Goal: Transaction & Acquisition: Purchase product/service

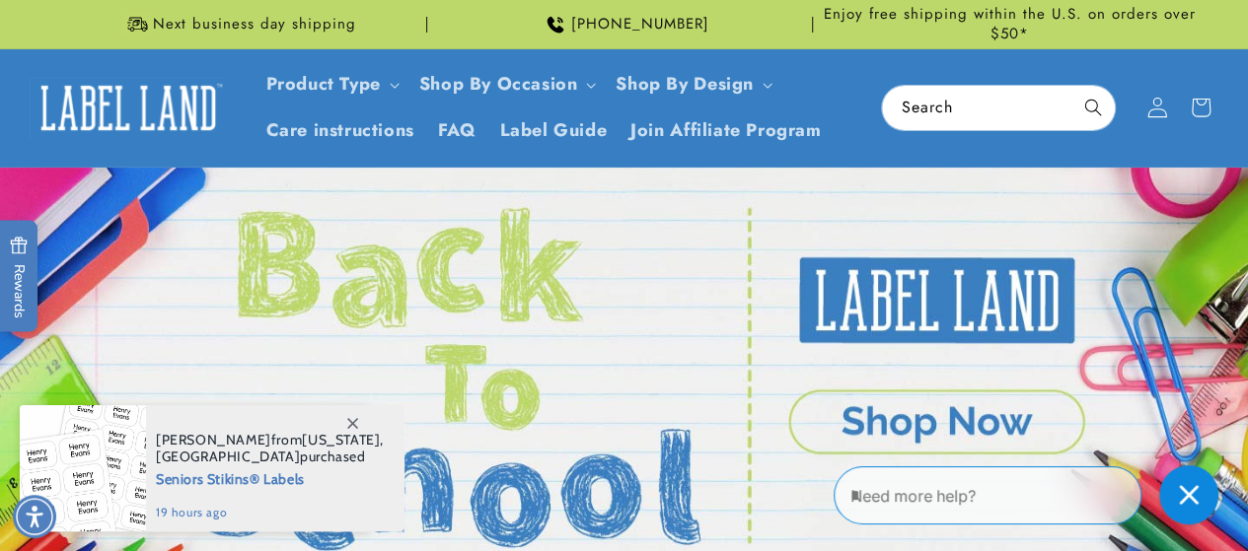
click at [1160, 103] on icon at bounding box center [1156, 108] width 19 height 20
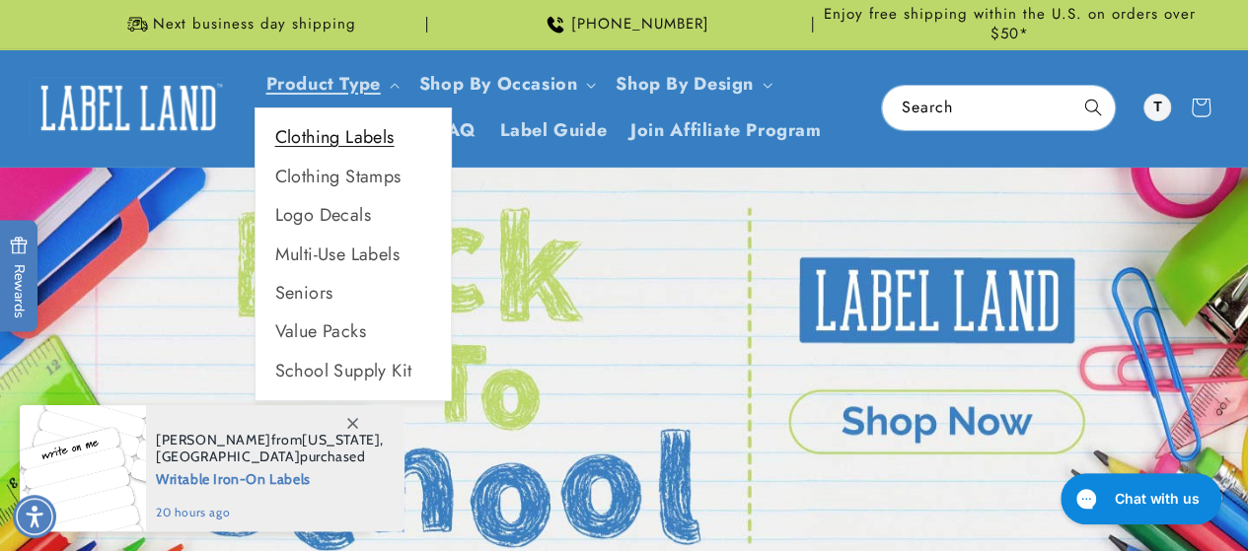
click at [391, 137] on link "Clothing Labels" at bounding box center [352, 137] width 195 height 38
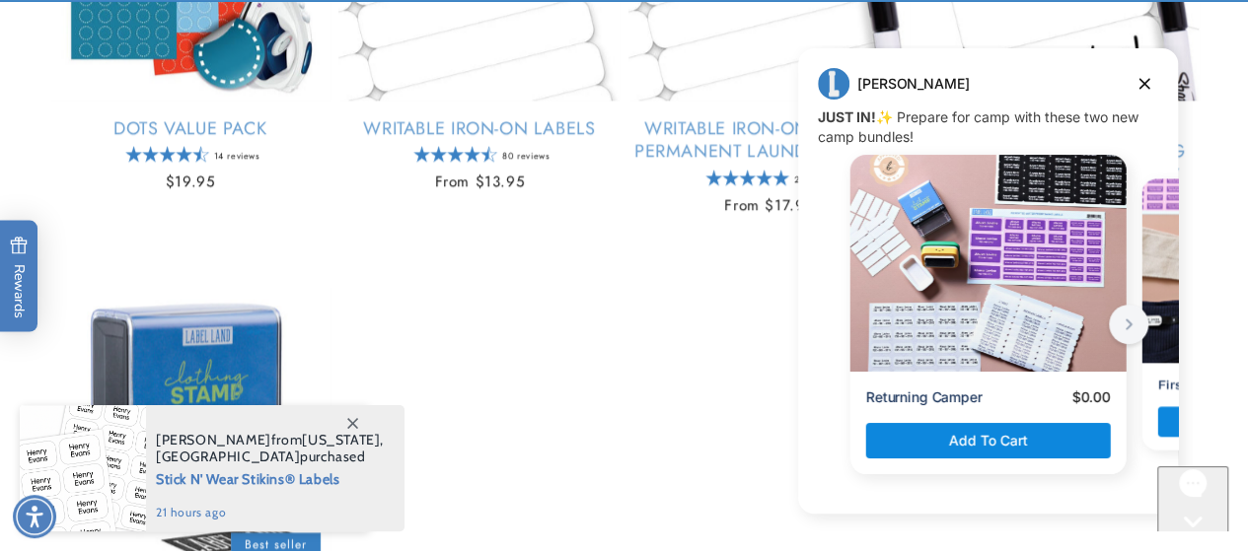
scroll to position [1342, 0]
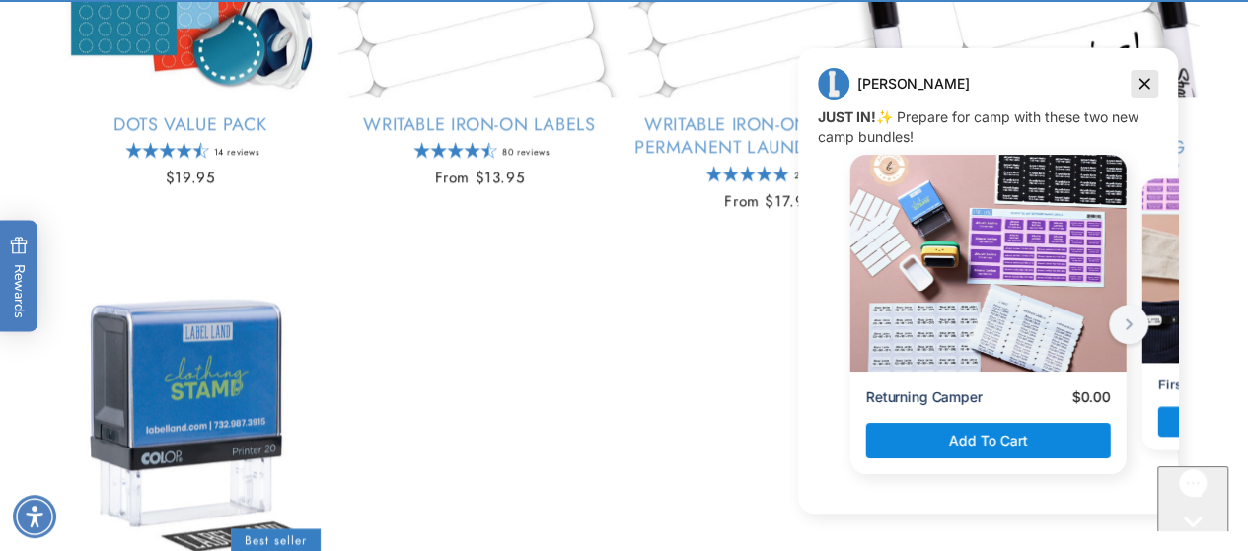
click at [1148, 79] on icon "Dismiss campaign" at bounding box center [1144, 84] width 11 height 11
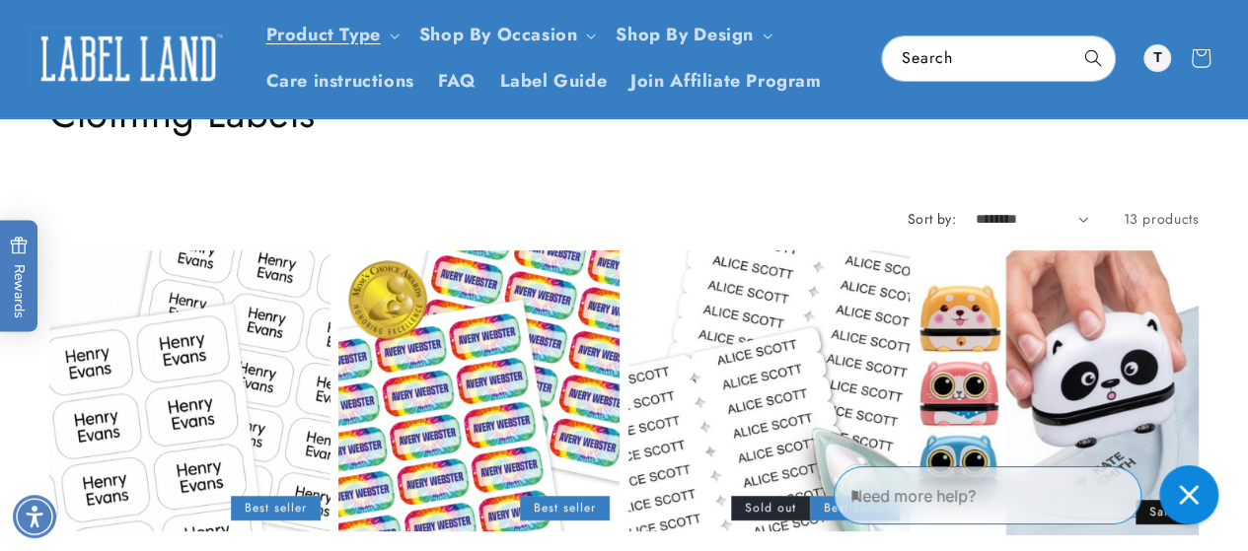
scroll to position [98, 0]
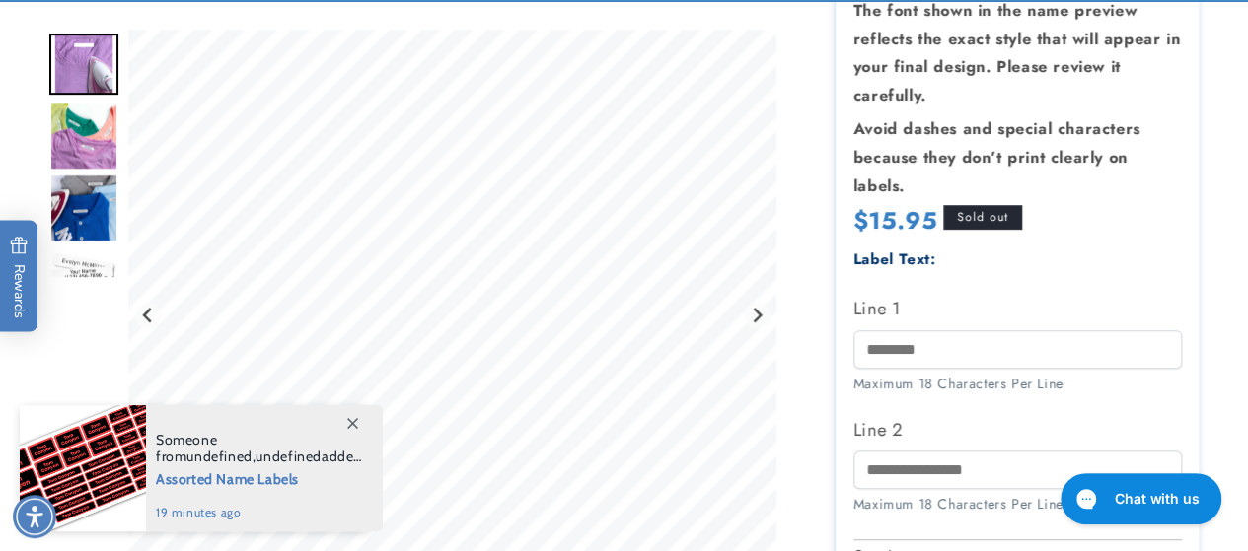
scroll to position [438, 0]
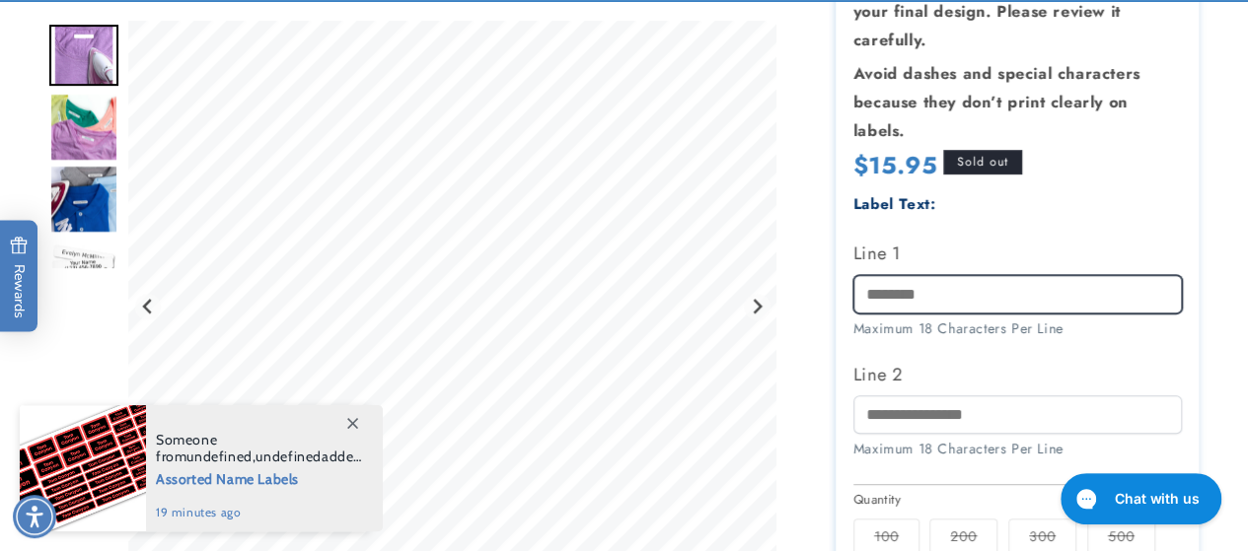
click at [903, 293] on input "Line 1" at bounding box center [1017, 294] width 328 height 38
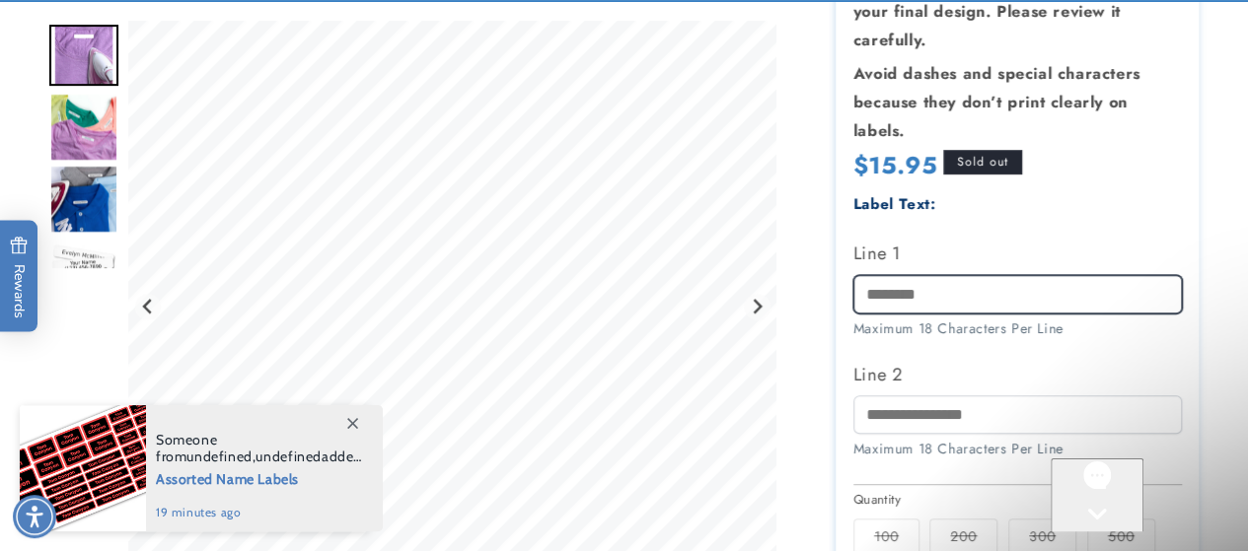
scroll to position [0, 0]
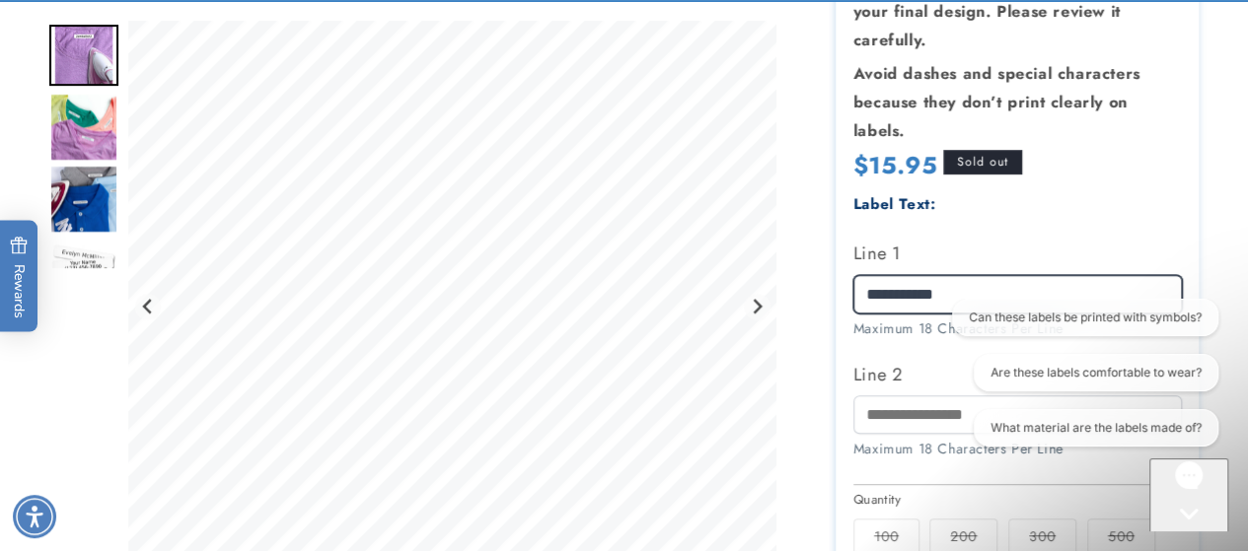
type input "**********"
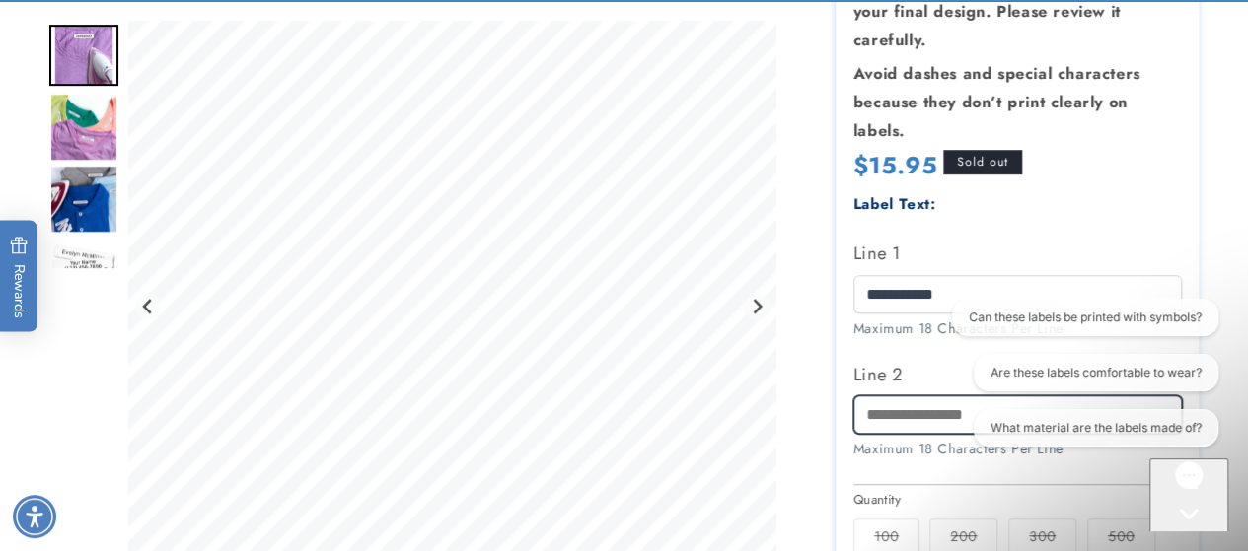
click at [927, 411] on input "Line 2" at bounding box center [1017, 415] width 328 height 38
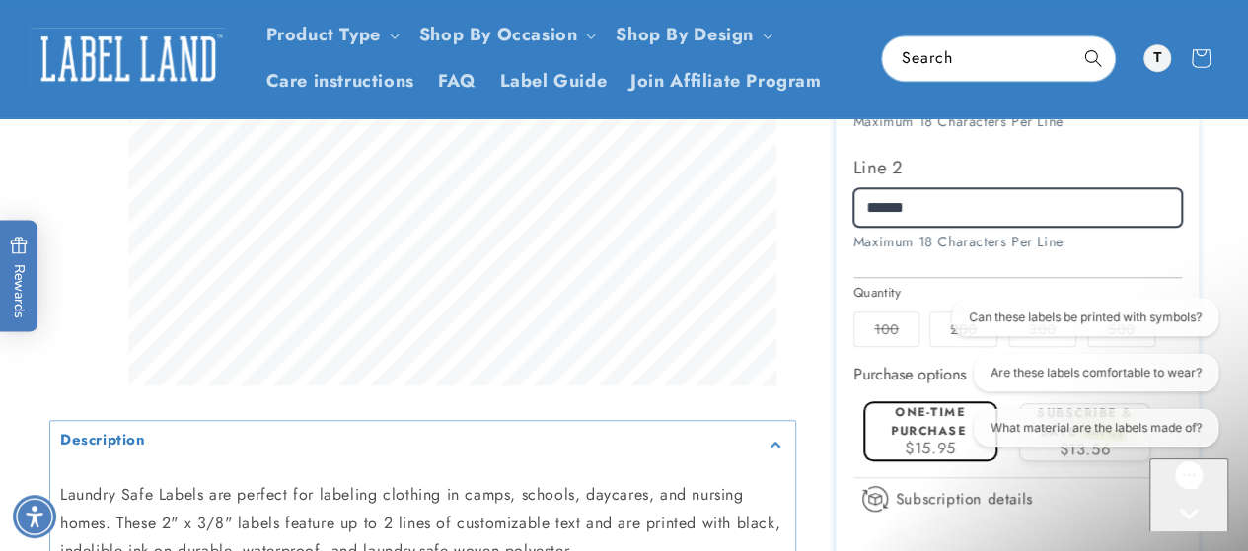
scroll to position [641, 0]
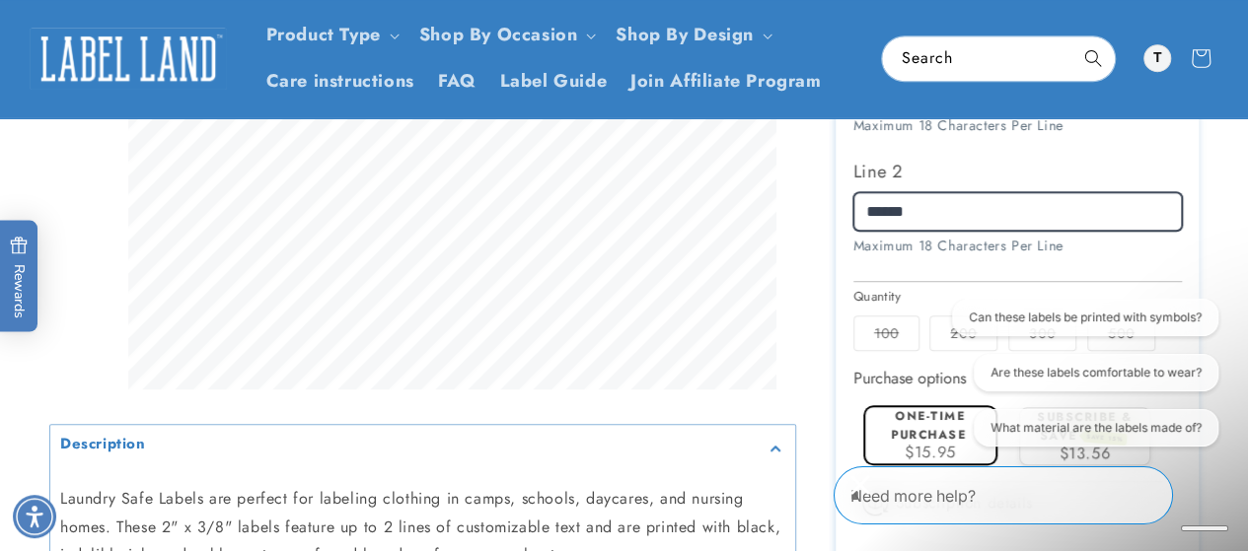
type input "******"
click at [829, 366] on div "Iron-On Labels Iron-On Labels 2801 Reviews Estimated Delivery: Sep 12 - Sep 18 …" at bounding box center [997, 161] width 402 height 1216
click at [845, 401] on section "Iron-On Labels Iron-On Labels 2801 Reviews Estimated Delivery: Sep 12 - Sep 18 …" at bounding box center [1016, 161] width 363 height 1216
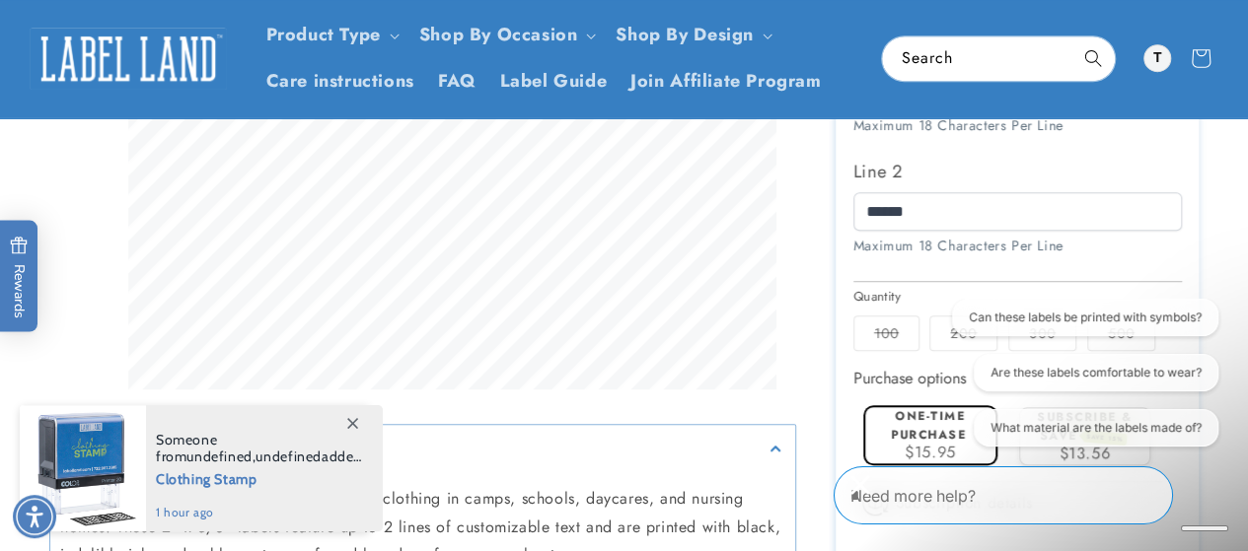
click at [1234, 345] on div at bounding box center [624, 161] width 1248 height 1216
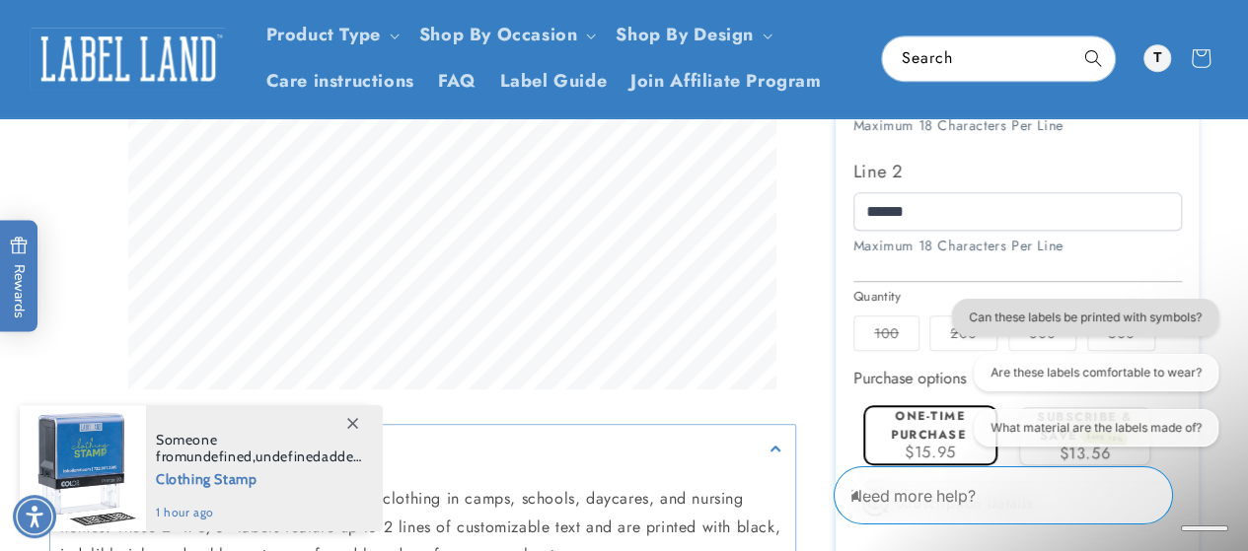
click at [1186, 326] on button "Can these labels be printed with symbols?" at bounding box center [1085, 317] width 266 height 37
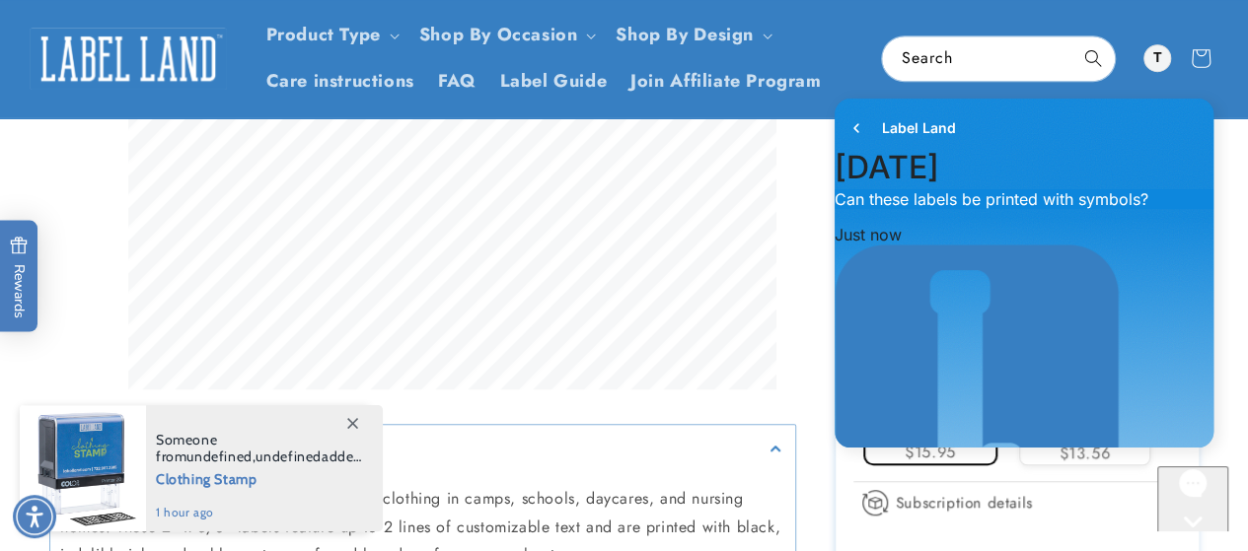
scroll to position [109, 0]
click at [832, 438] on div "Label Land September 10 10:51 AM. You said: Can these labels be printed with sy…" at bounding box center [1024, 276] width 408 height 374
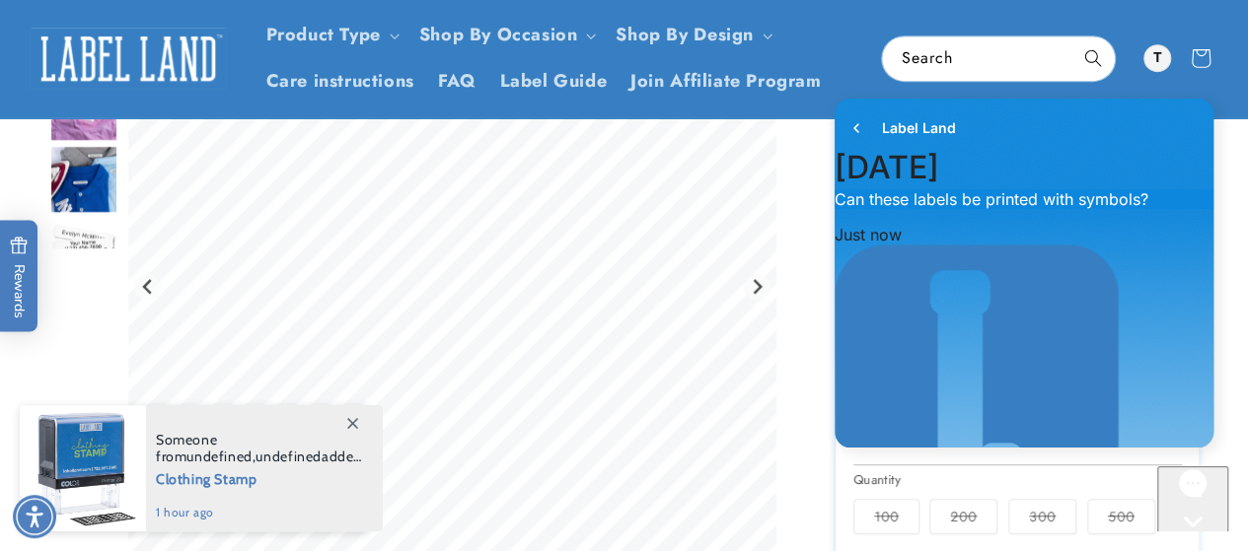
scroll to position [443, 0]
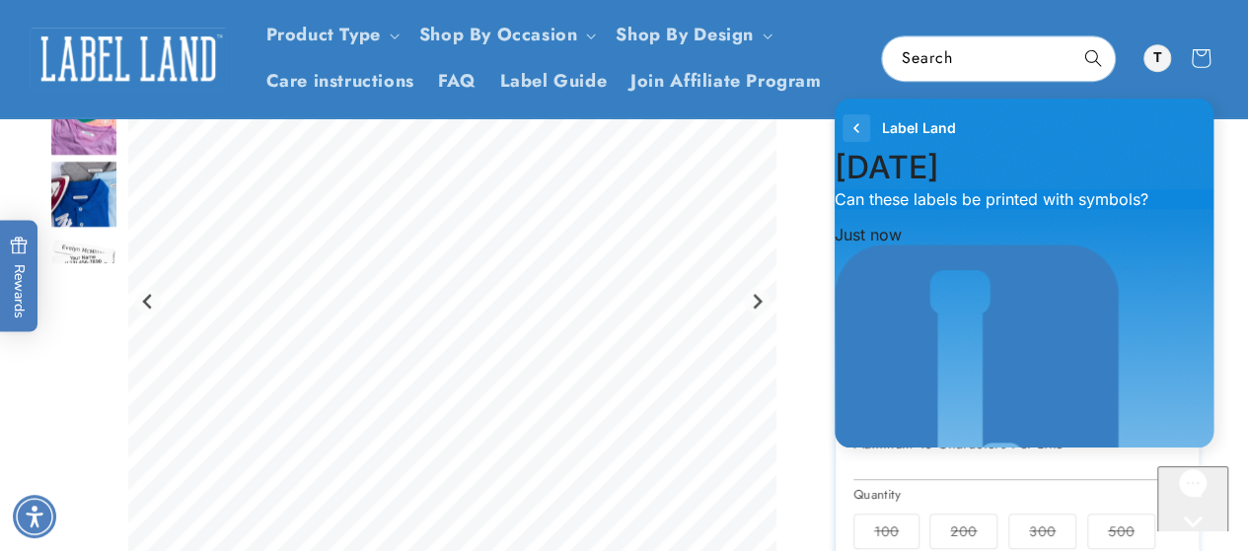
click at [860, 132] on icon "go to home page" at bounding box center [856, 128] width 20 height 24
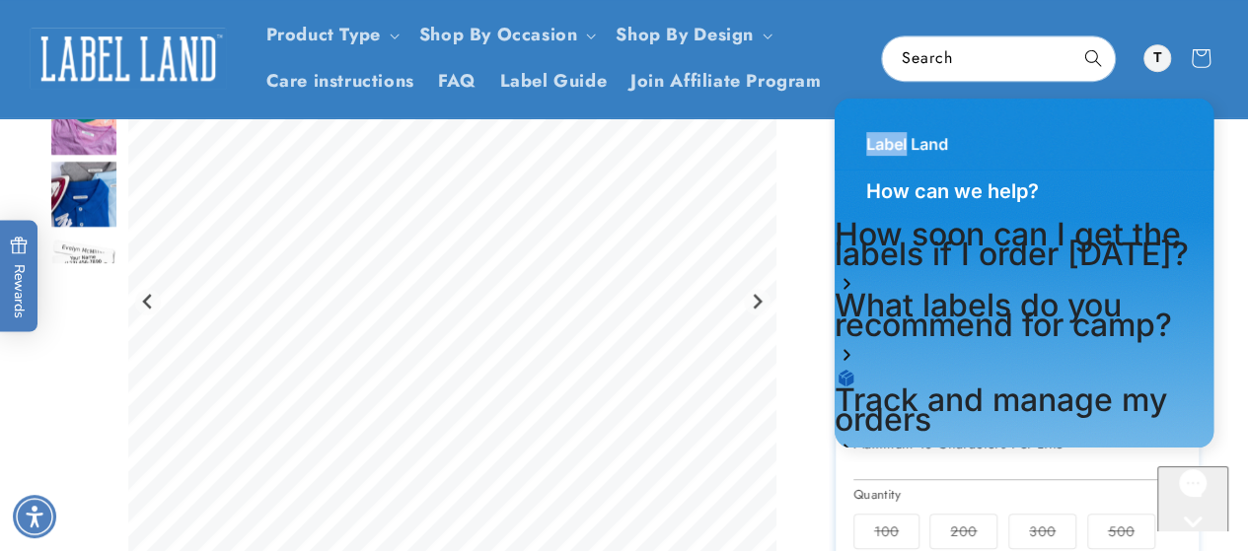
click at [860, 132] on div "Label Land" at bounding box center [1023, 134] width 379 height 71
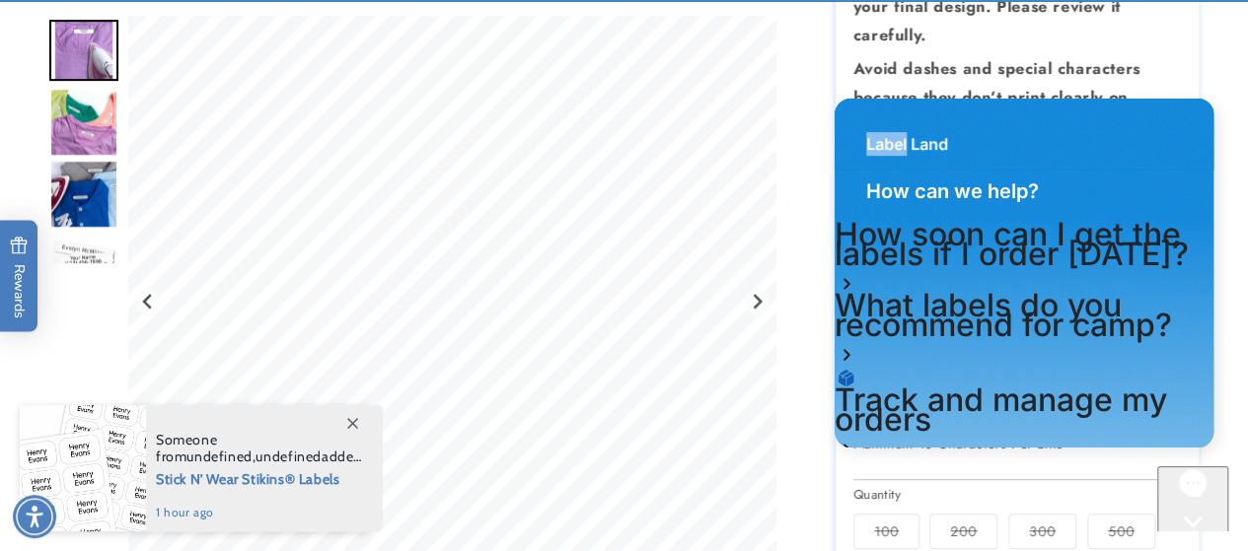
scroll to position [925, 0]
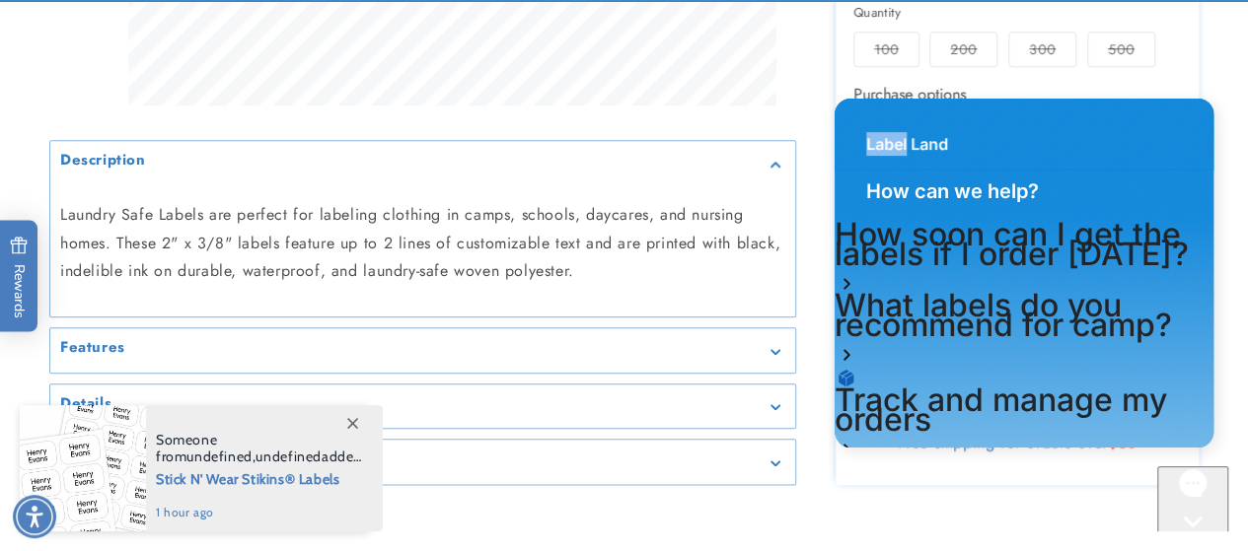
click at [1197, 120] on div "Label Land" at bounding box center [1023, 134] width 379 height 71
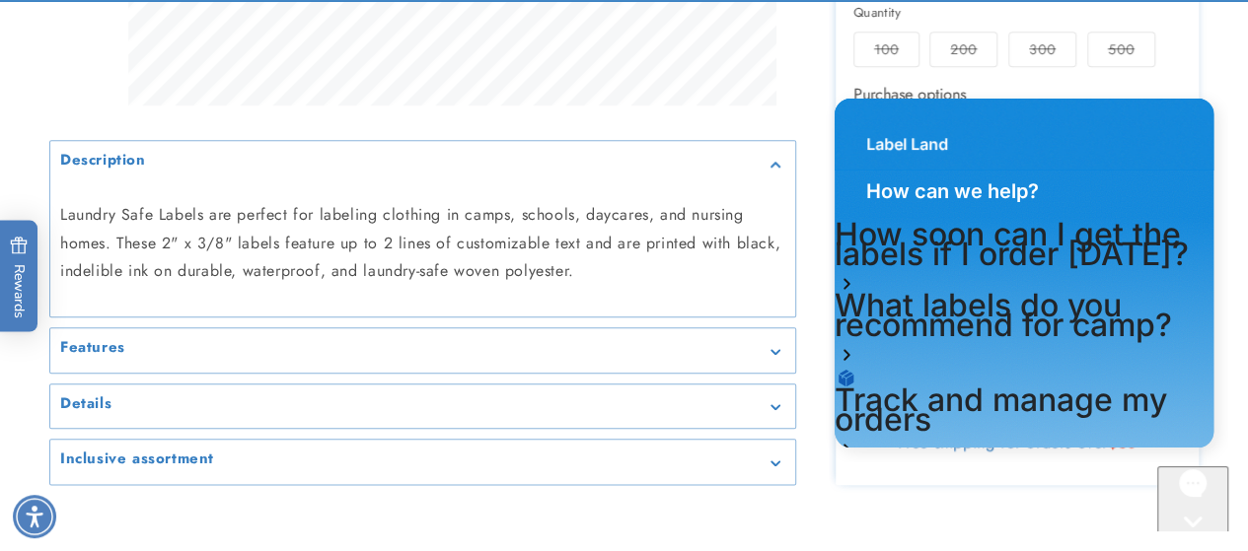
click at [1027, 145] on div "Label Land" at bounding box center [1023, 134] width 379 height 71
